Goal: Transaction & Acquisition: Purchase product/service

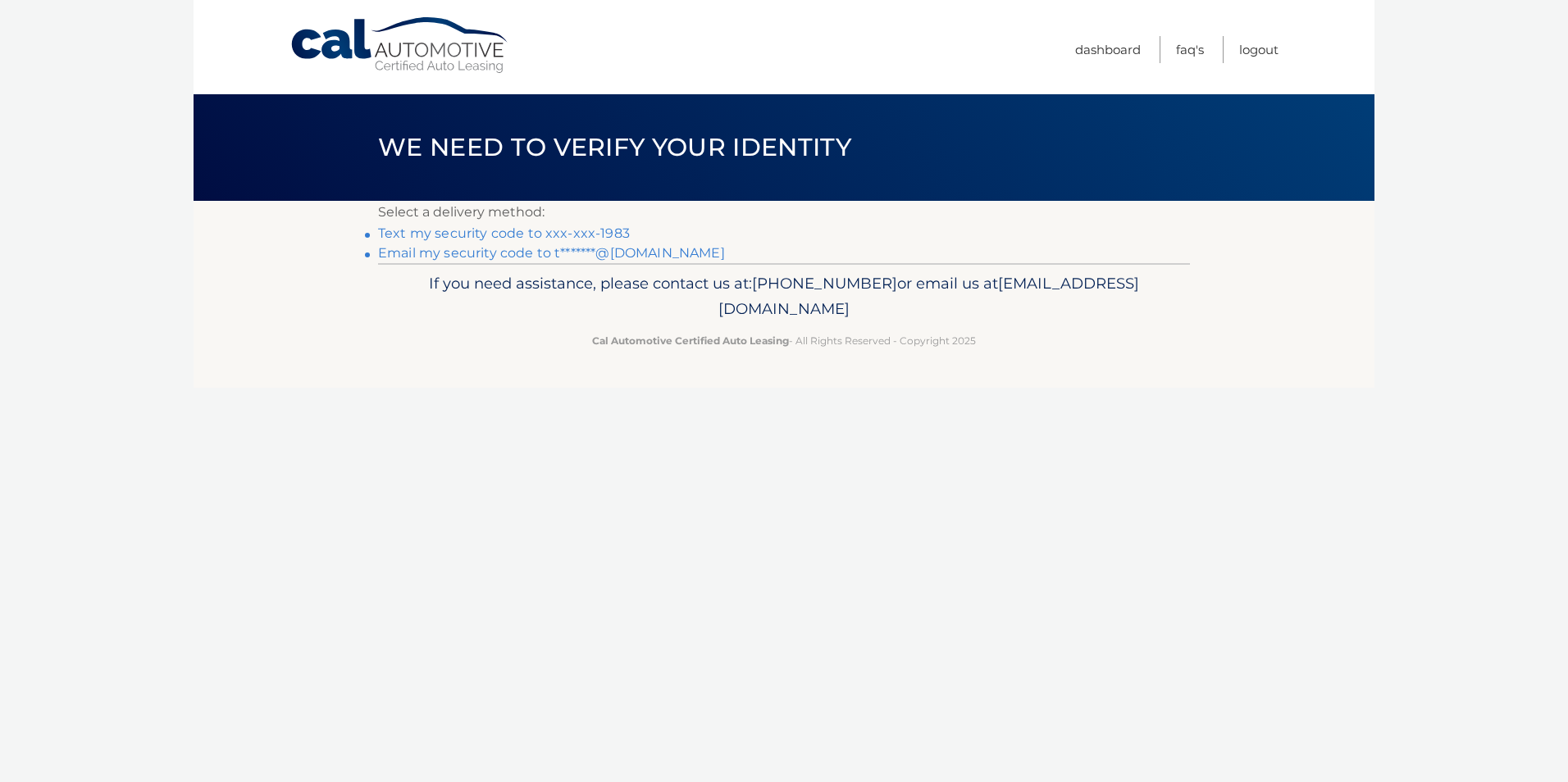
click at [613, 236] on link "Text my security code to xxx-xxx-1983" at bounding box center [504, 233] width 252 height 16
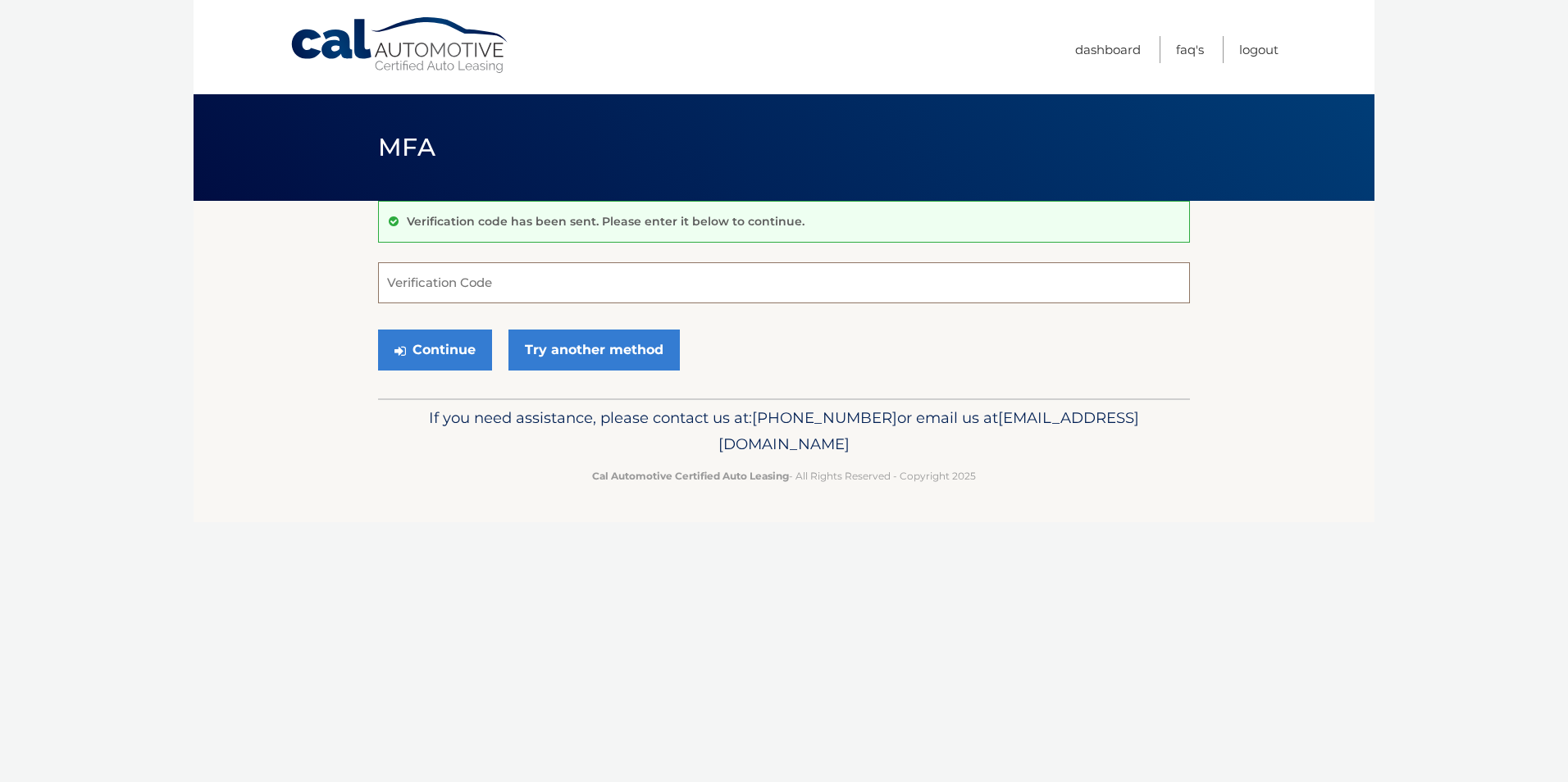
click at [609, 276] on input "Verification Code" at bounding box center [783, 282] width 812 height 41
type input "774983"
click at [419, 353] on button "Continue" at bounding box center [434, 350] width 114 height 41
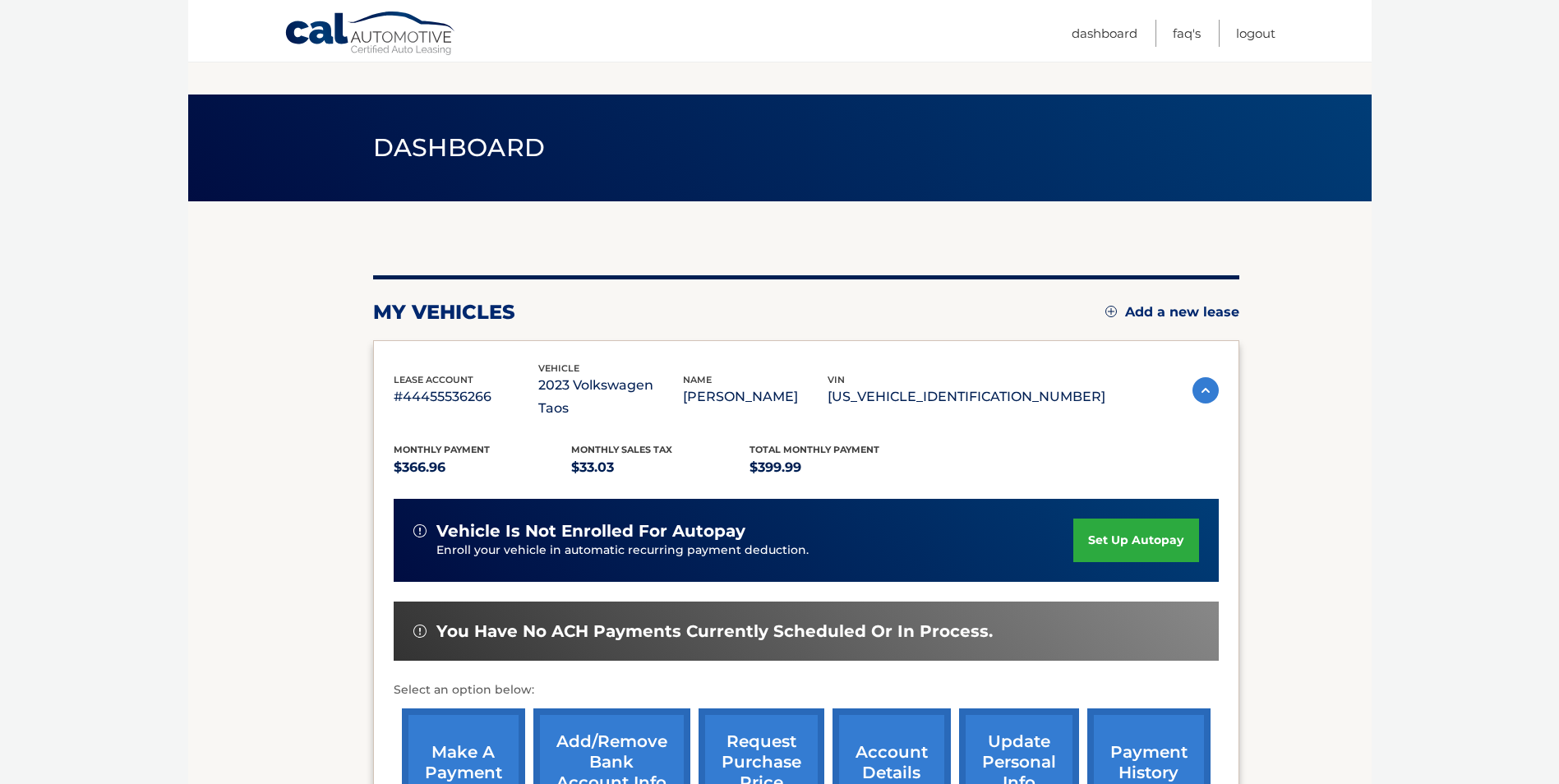
scroll to position [212, 0]
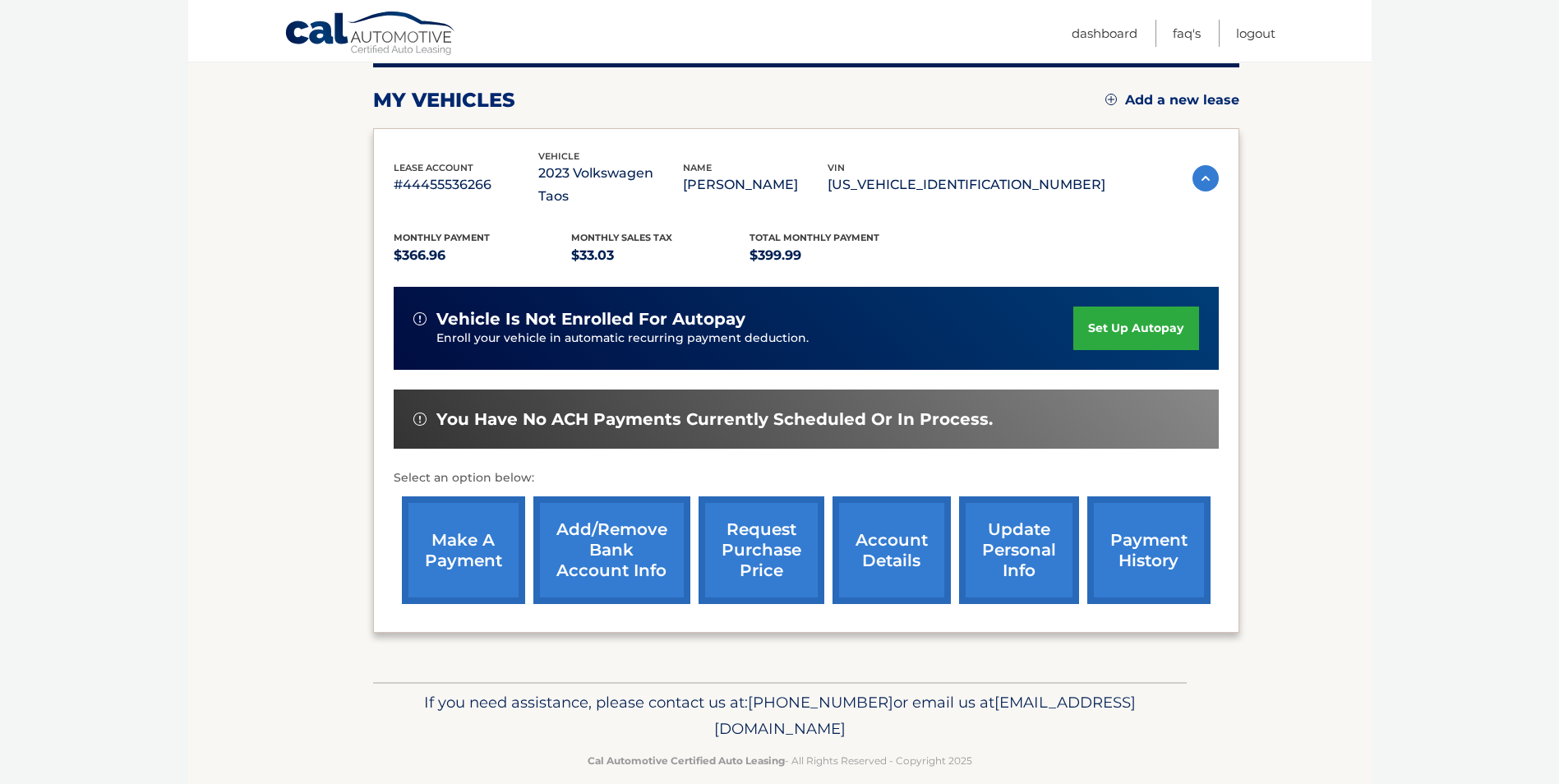
click at [485, 538] on link "make a payment" at bounding box center [463, 550] width 123 height 108
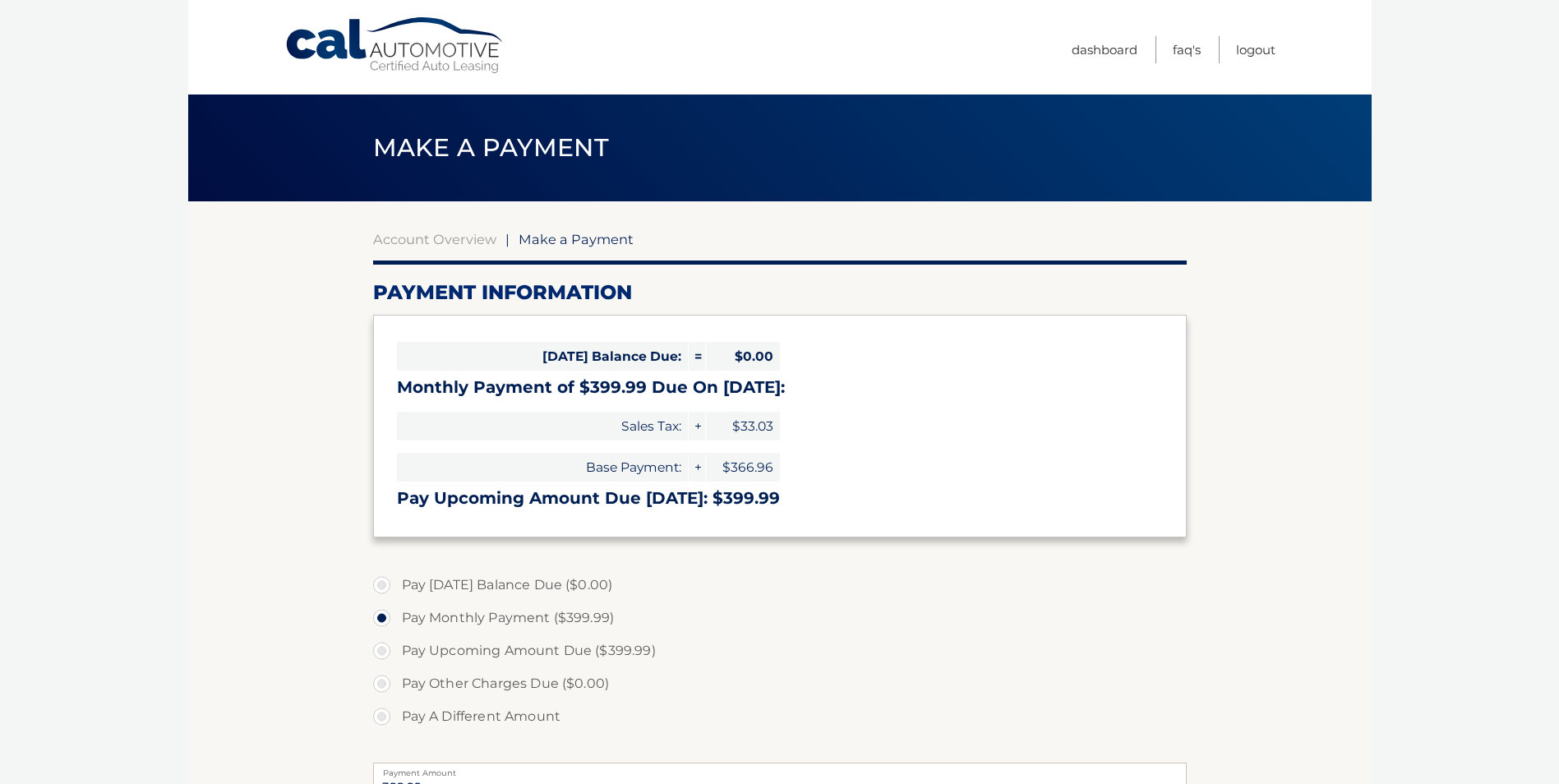
select select "ZmE0OWEwOTAtYWZkYi00ZDhjLTgyNGQtYWYxZjk0OGQ3MjRm"
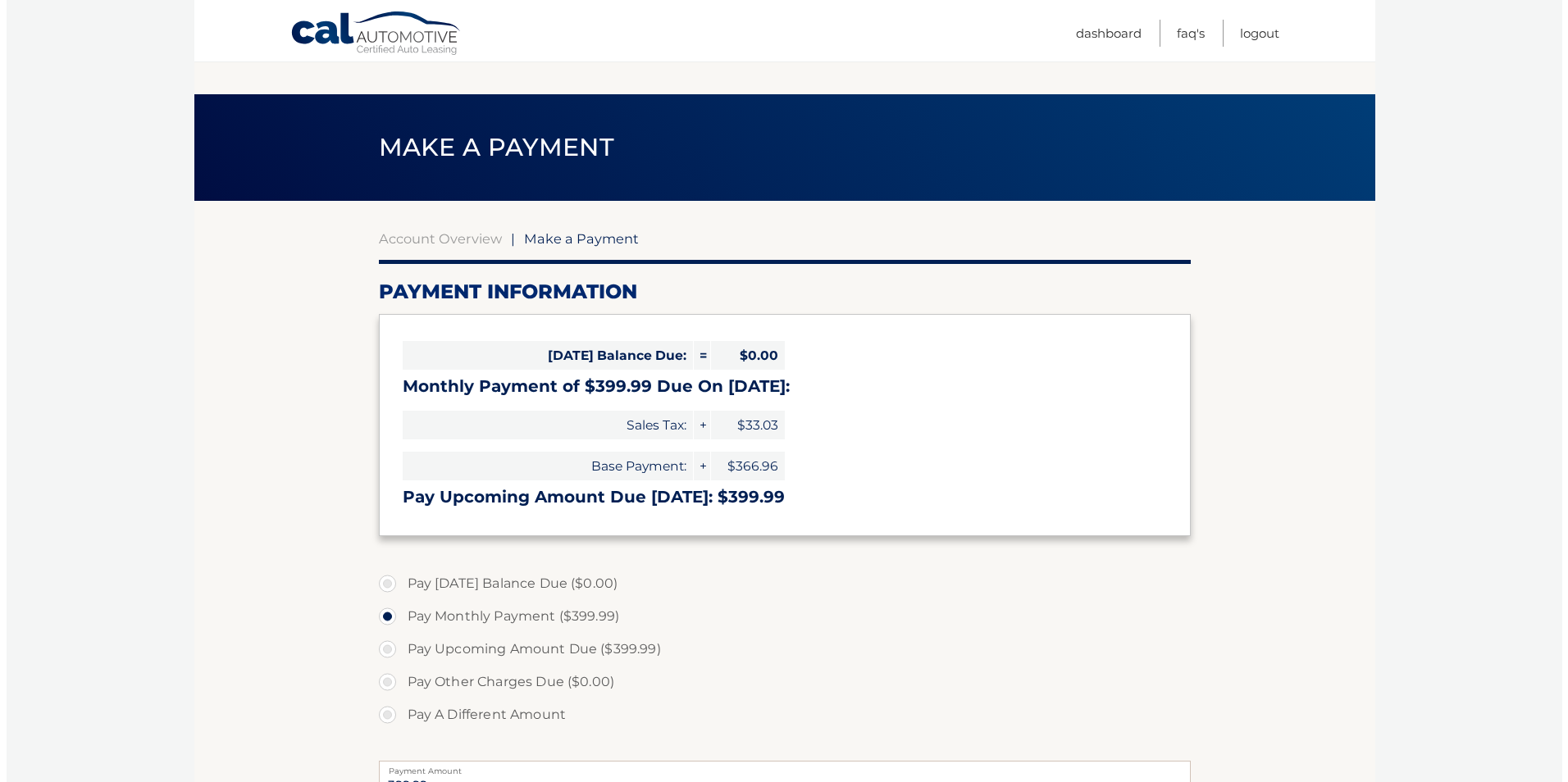
scroll to position [328, 0]
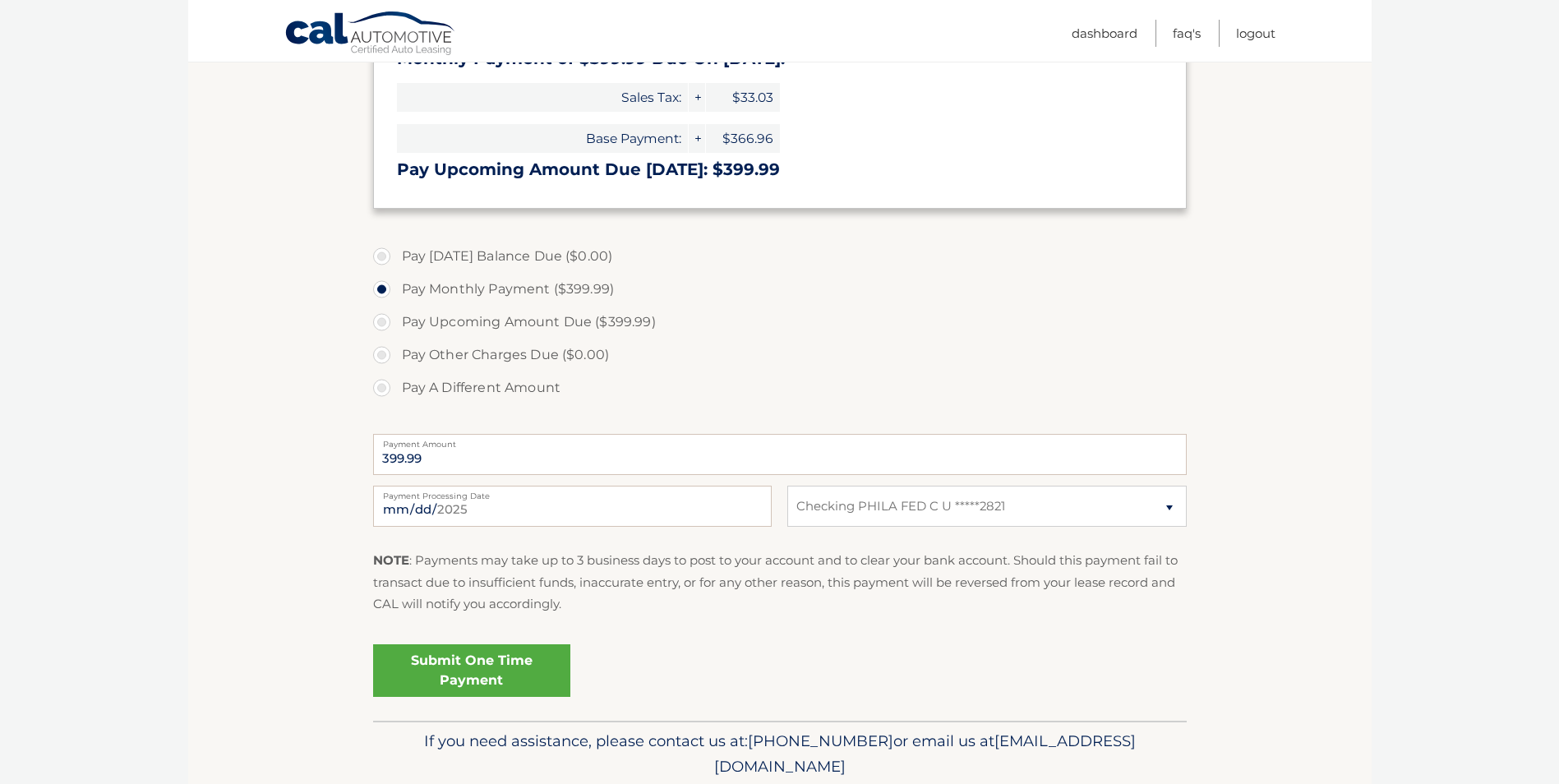
click at [504, 674] on link "Submit One Time Payment" at bounding box center [471, 670] width 198 height 53
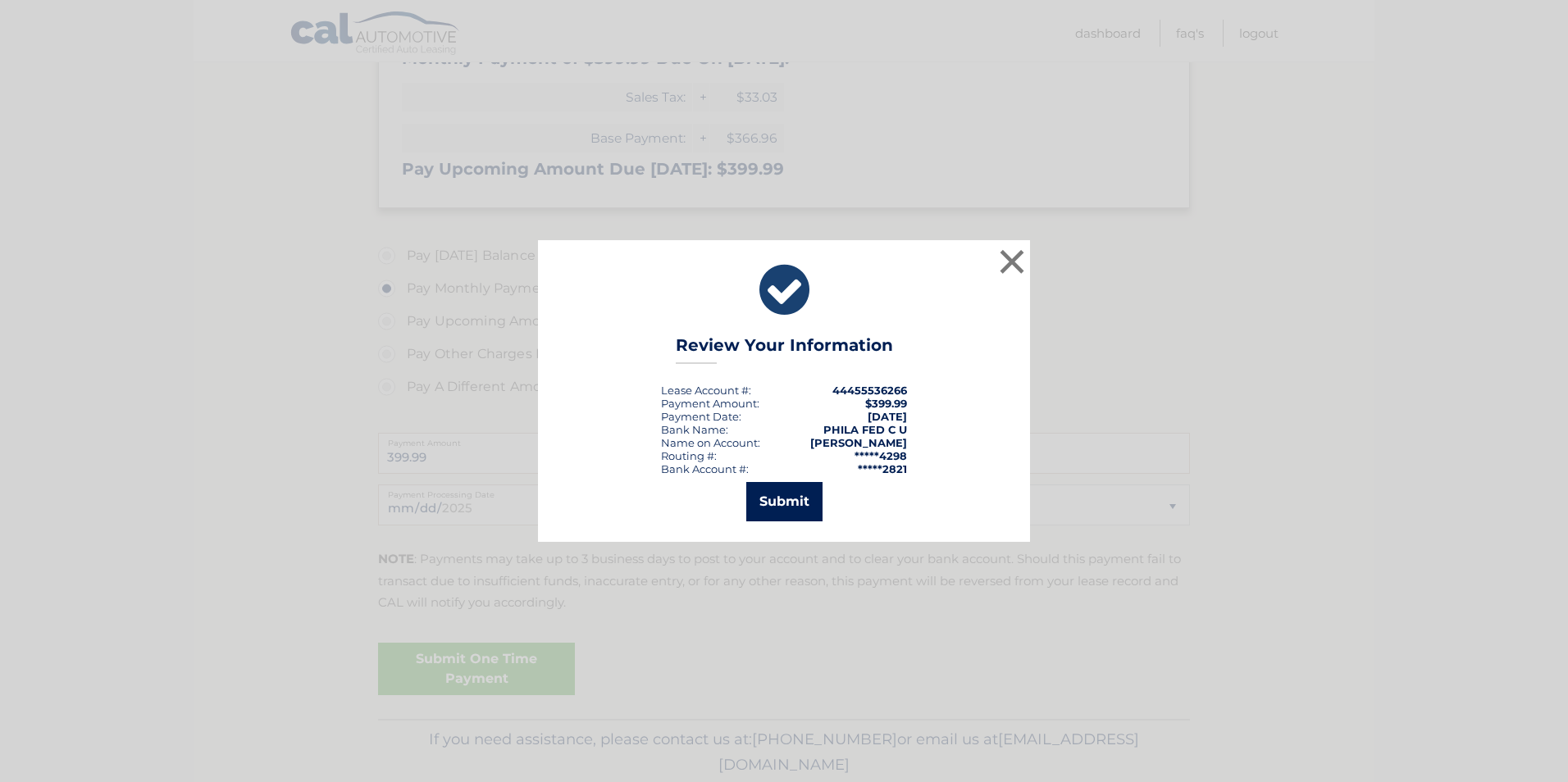
click at [813, 497] on button "Submit" at bounding box center [784, 502] width 76 height 40
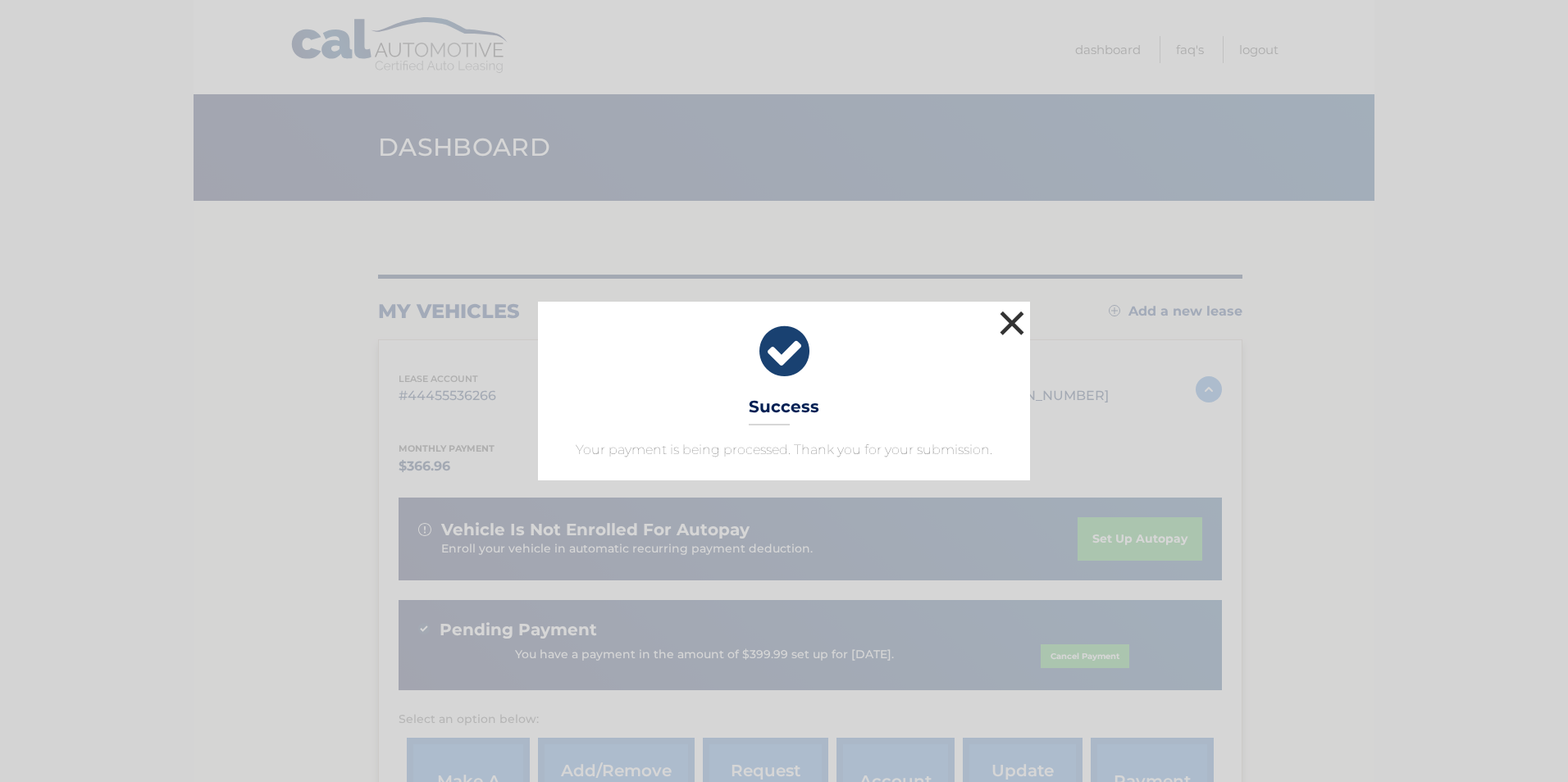
click at [1015, 317] on button "×" at bounding box center [1011, 322] width 32 height 32
